Goal: Information Seeking & Learning: Learn about a topic

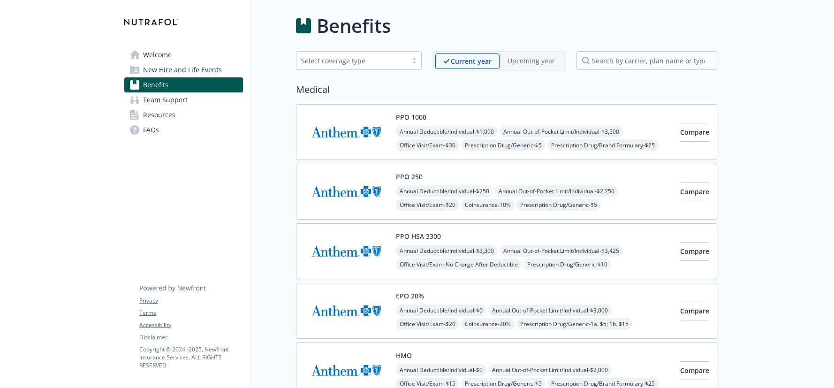
click at [130, 26] on img at bounding box center [151, 22] width 54 height 28
click at [157, 67] on span "New Hire and Life Events" at bounding box center [182, 69] width 79 height 15
click at [172, 23] on img at bounding box center [151, 22] width 54 height 28
